Goal: Information Seeking & Learning: Understand process/instructions

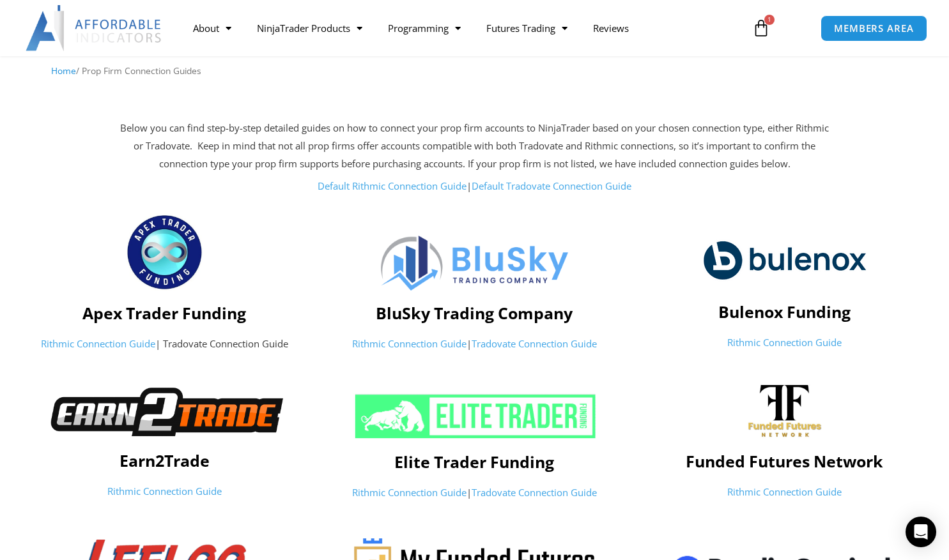
scroll to position [95, 0]
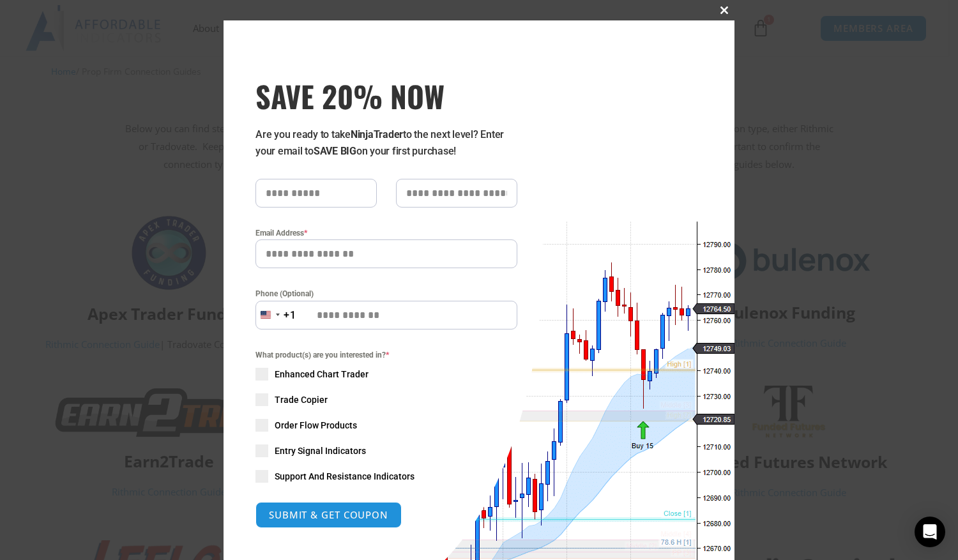
click at [718, 13] on span "SAVE 20% NOW popup" at bounding box center [724, 10] width 20 height 8
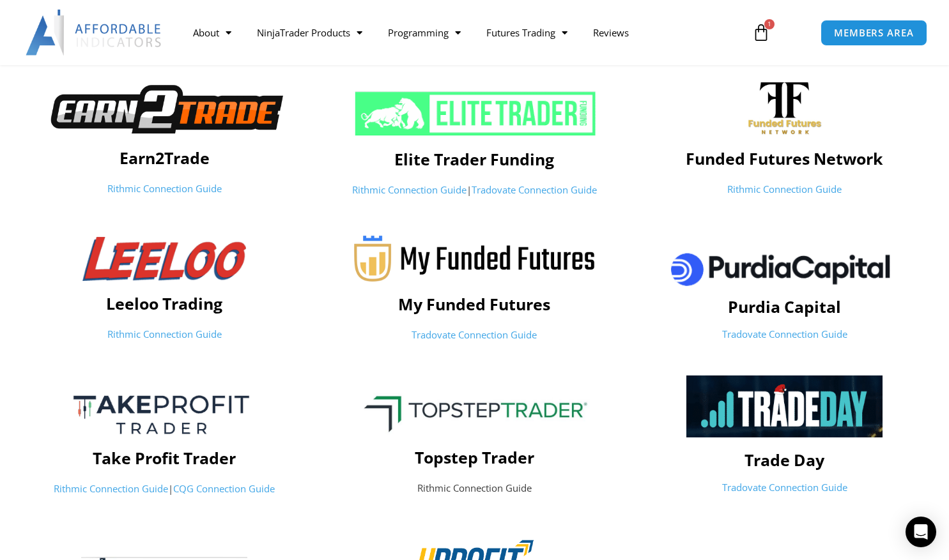
scroll to position [400, 0]
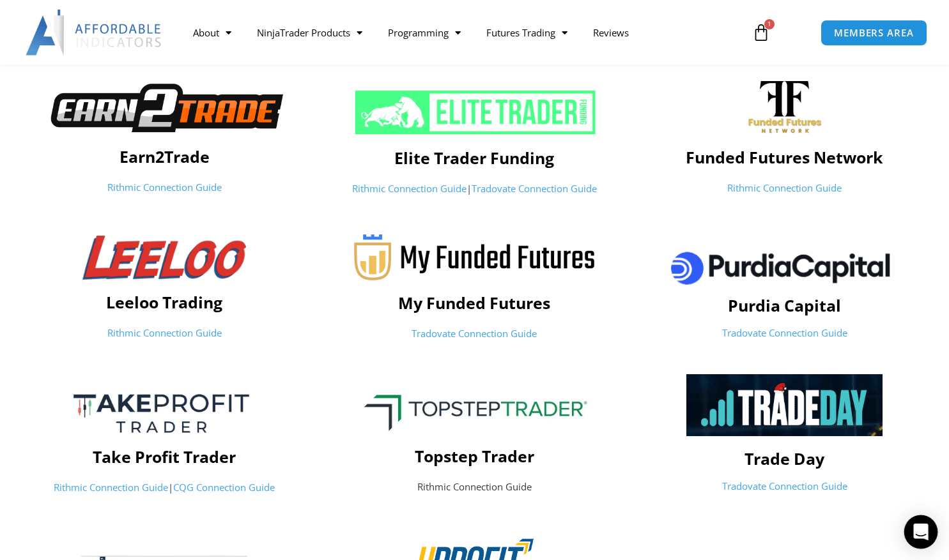
click at [924, 524] on div "Open Intercom Messenger" at bounding box center [921, 533] width 34 height 34
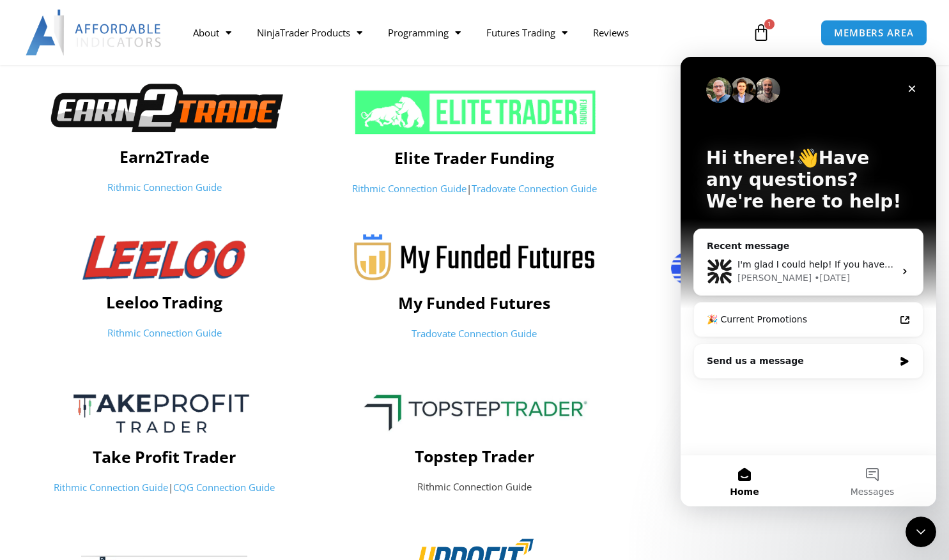
scroll to position [0, 0]
click at [906, 270] on icon "Intercom messenger" at bounding box center [905, 271] width 10 height 10
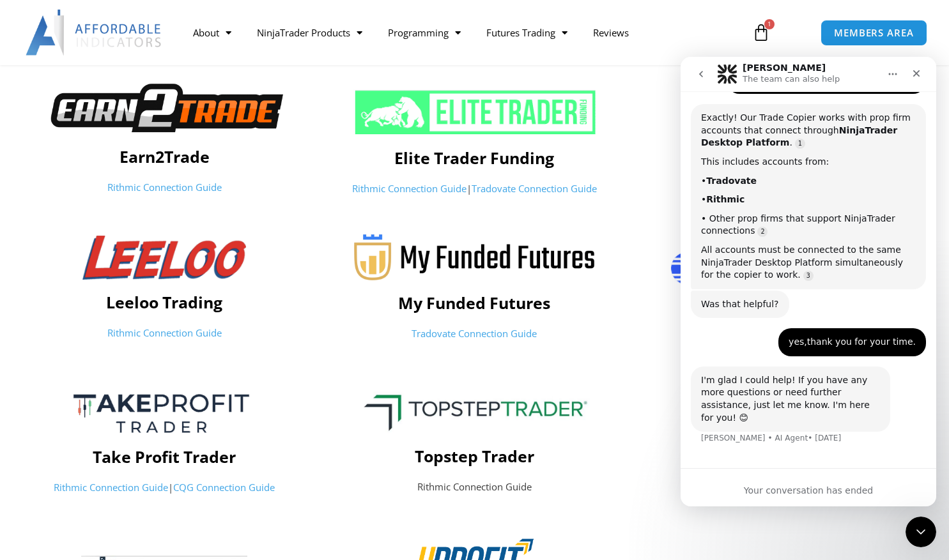
scroll to position [1172, 0]
